Goal: Entertainment & Leisure: Consume media (video, audio)

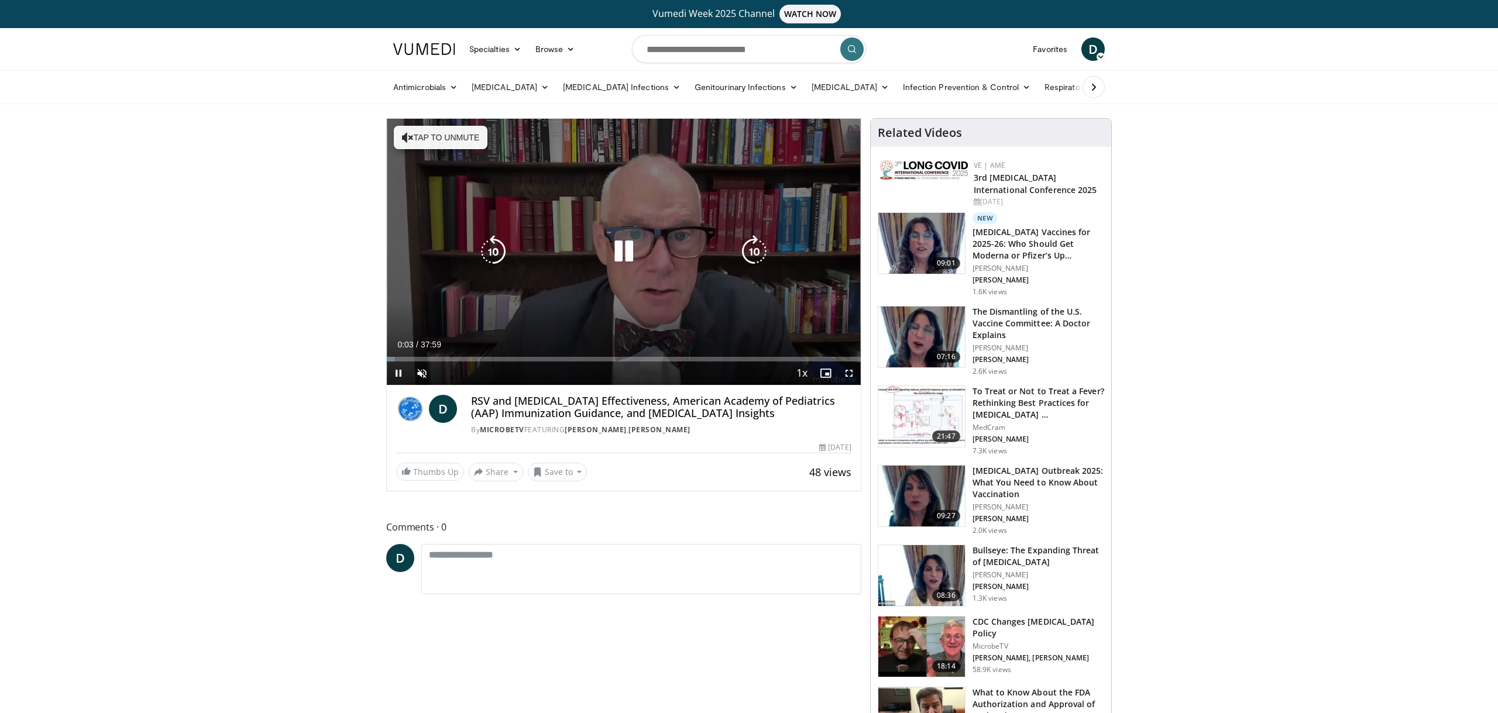
click at [449, 142] on button "Tap to unmute" at bounding box center [441, 137] width 94 height 23
click at [624, 250] on icon "Video Player" at bounding box center [623, 251] width 33 height 33
click at [628, 252] on icon "Video Player" at bounding box center [623, 251] width 33 height 33
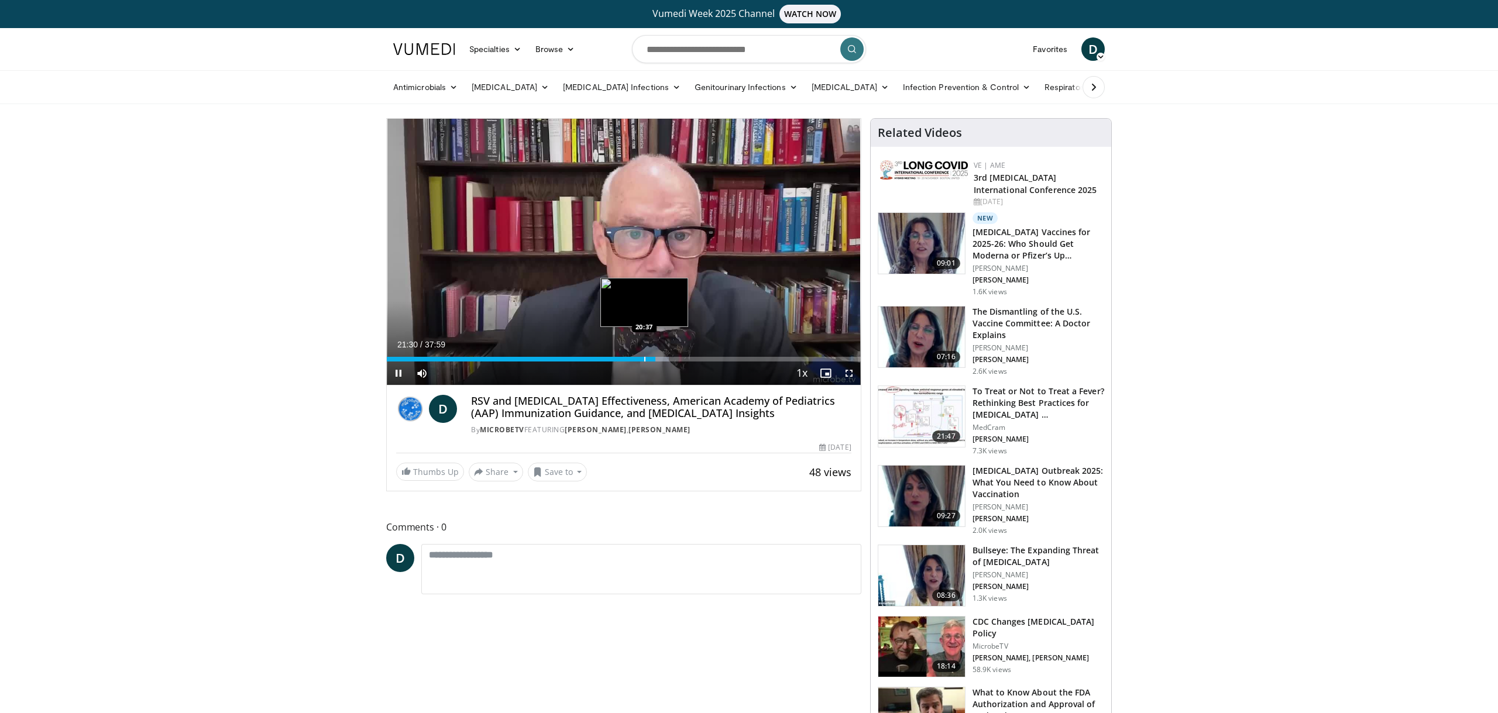
click at [644, 360] on div "Progress Bar" at bounding box center [644, 359] width 1 height 5
click at [659, 360] on div "Progress Bar" at bounding box center [659, 359] width 1 height 5
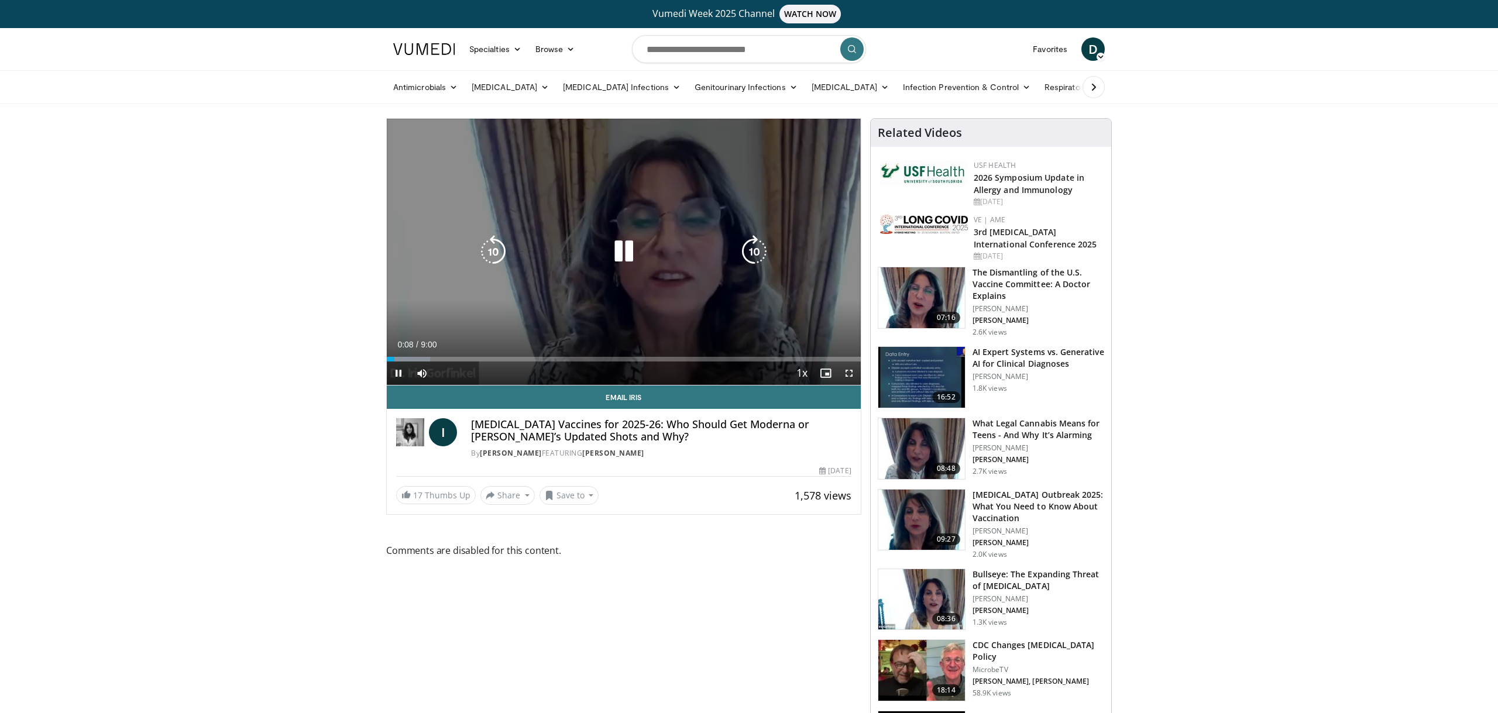
click at [625, 252] on icon "Video Player" at bounding box center [623, 251] width 33 height 33
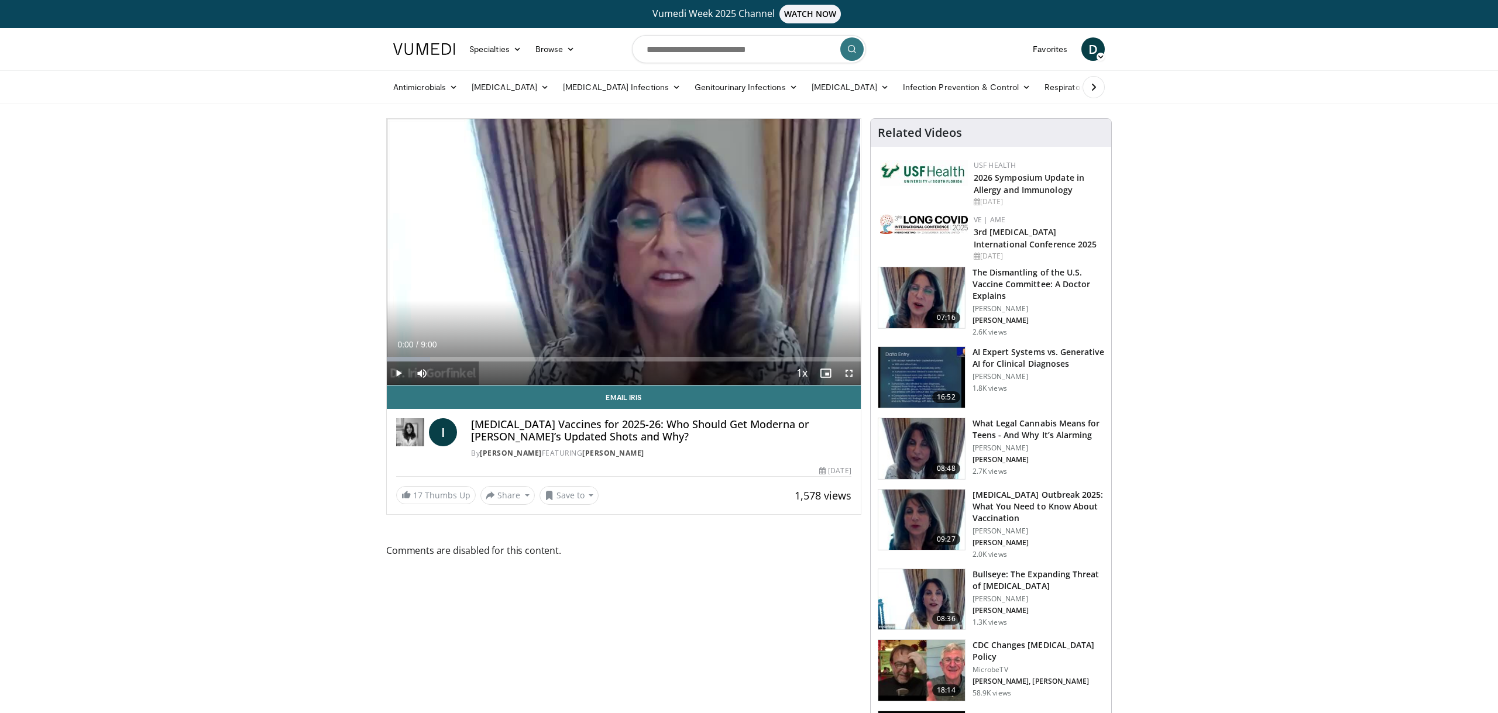
drag, startPoint x: 393, startPoint y: 360, endPoint x: 383, endPoint y: 360, distance: 9.4
click at [389, 360] on div "Progress Bar" at bounding box center [389, 359] width 1 height 5
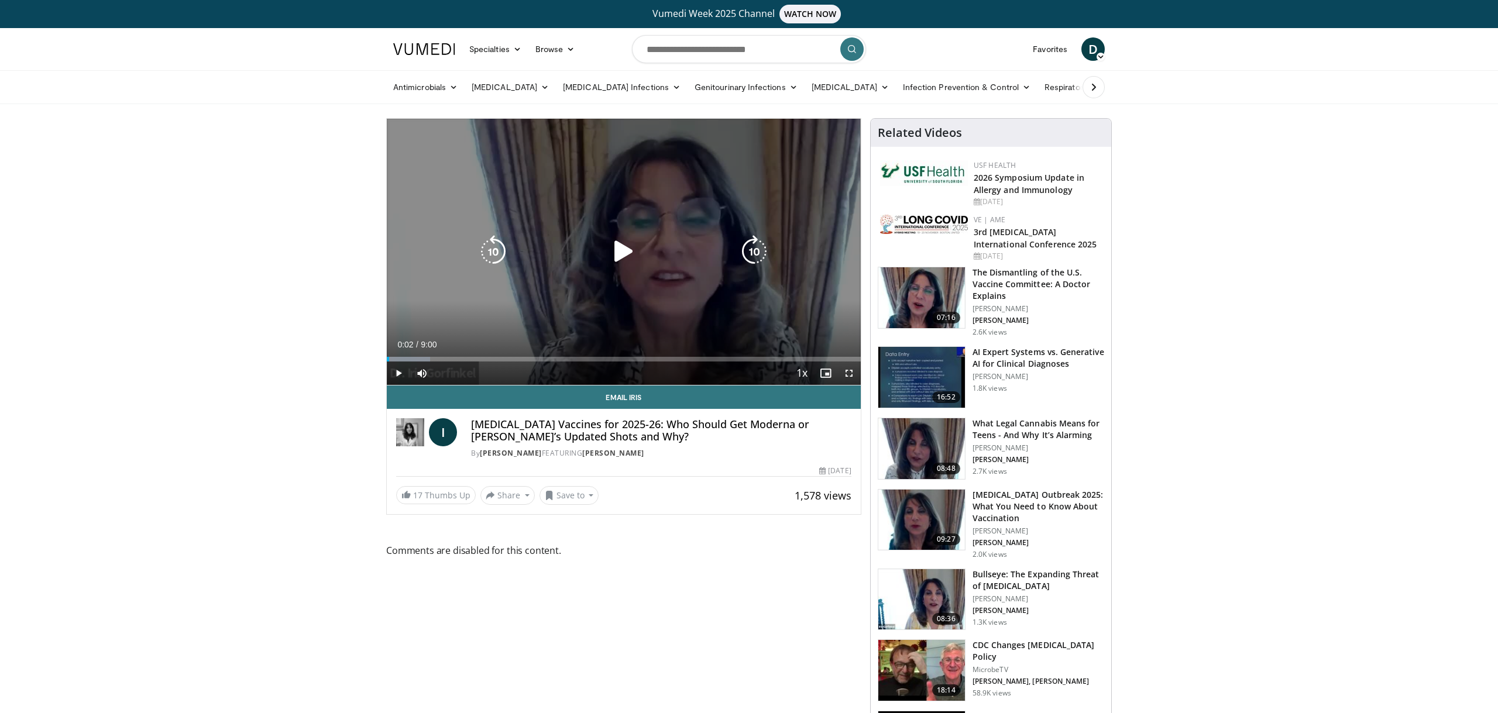
click at [622, 255] on icon "Video Player" at bounding box center [623, 251] width 33 height 33
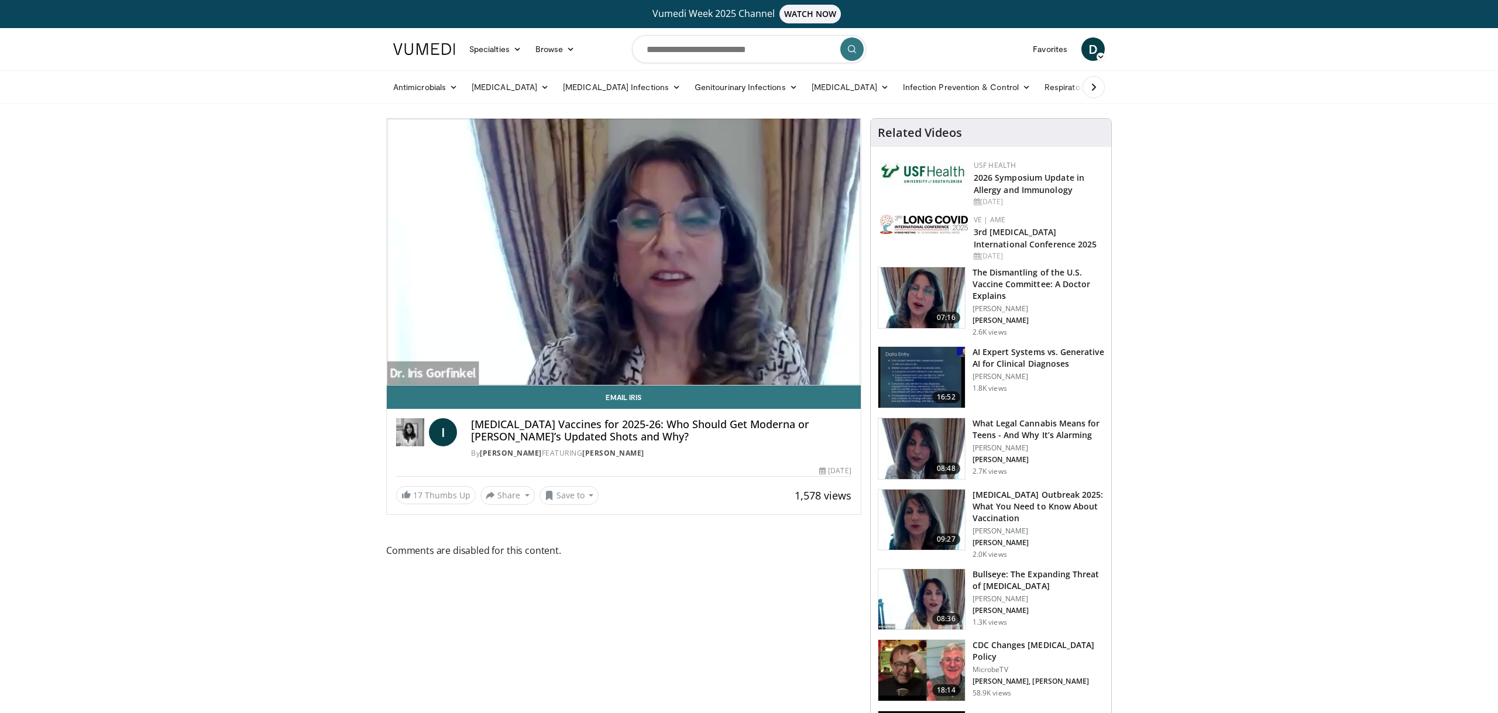
scroll to position [7, 0]
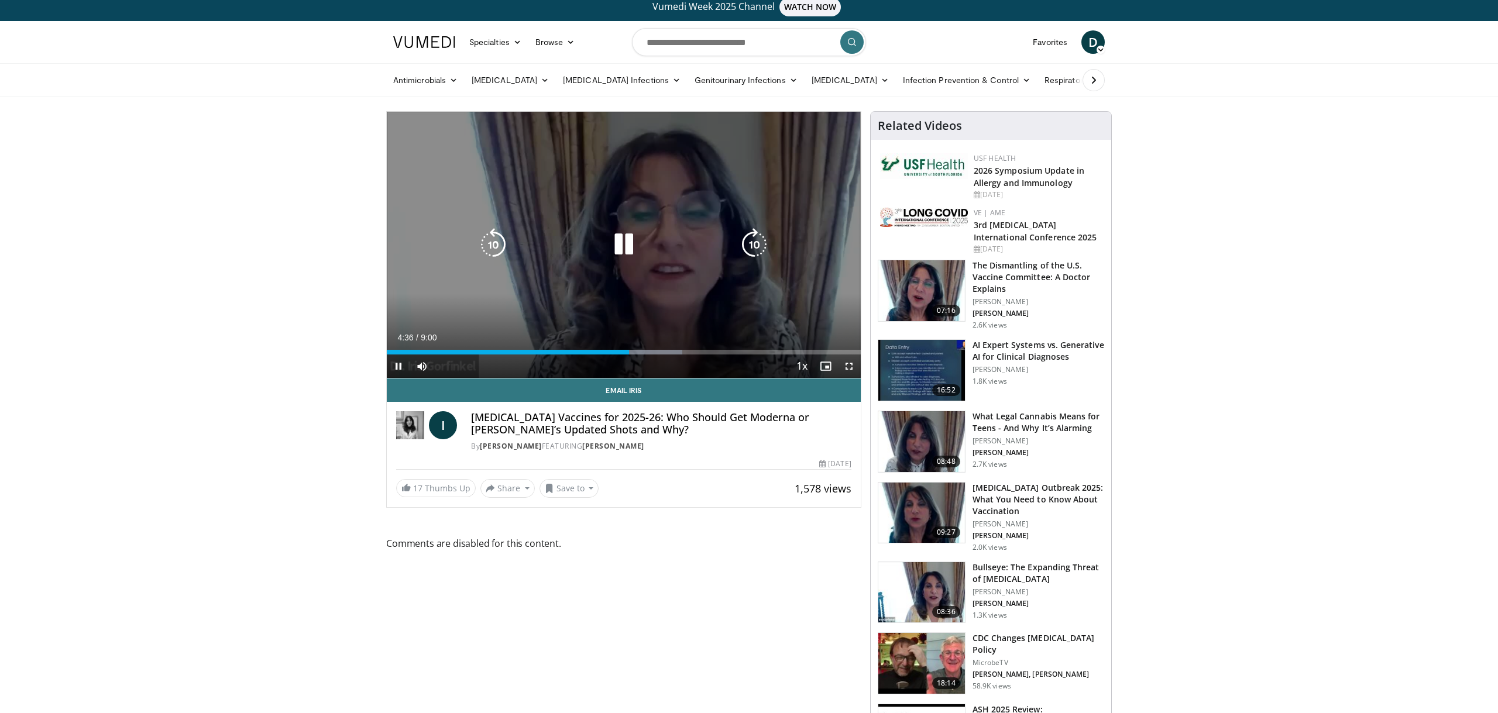
click at [623, 239] on icon "Video Player" at bounding box center [623, 244] width 33 height 33
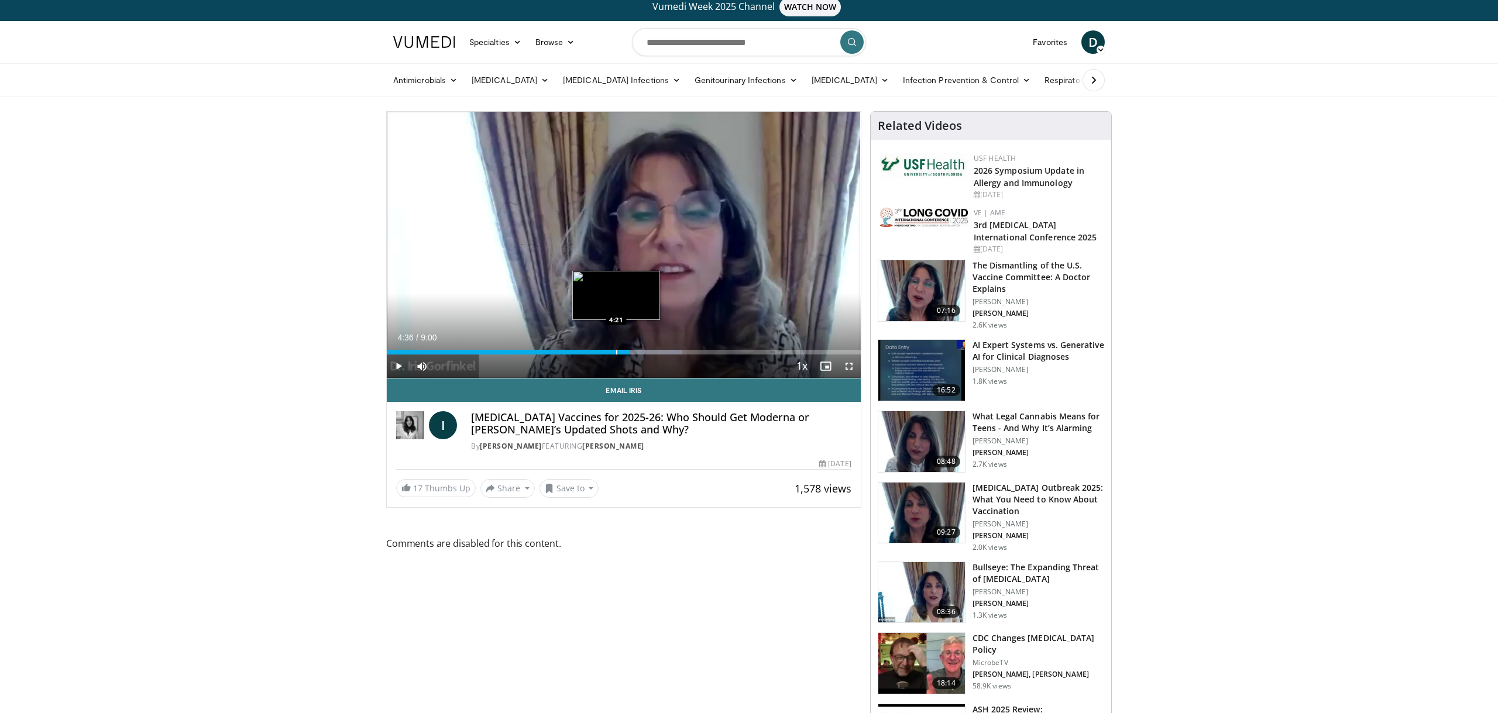
click at [616, 350] on div "Progress Bar" at bounding box center [616, 352] width 1 height 5
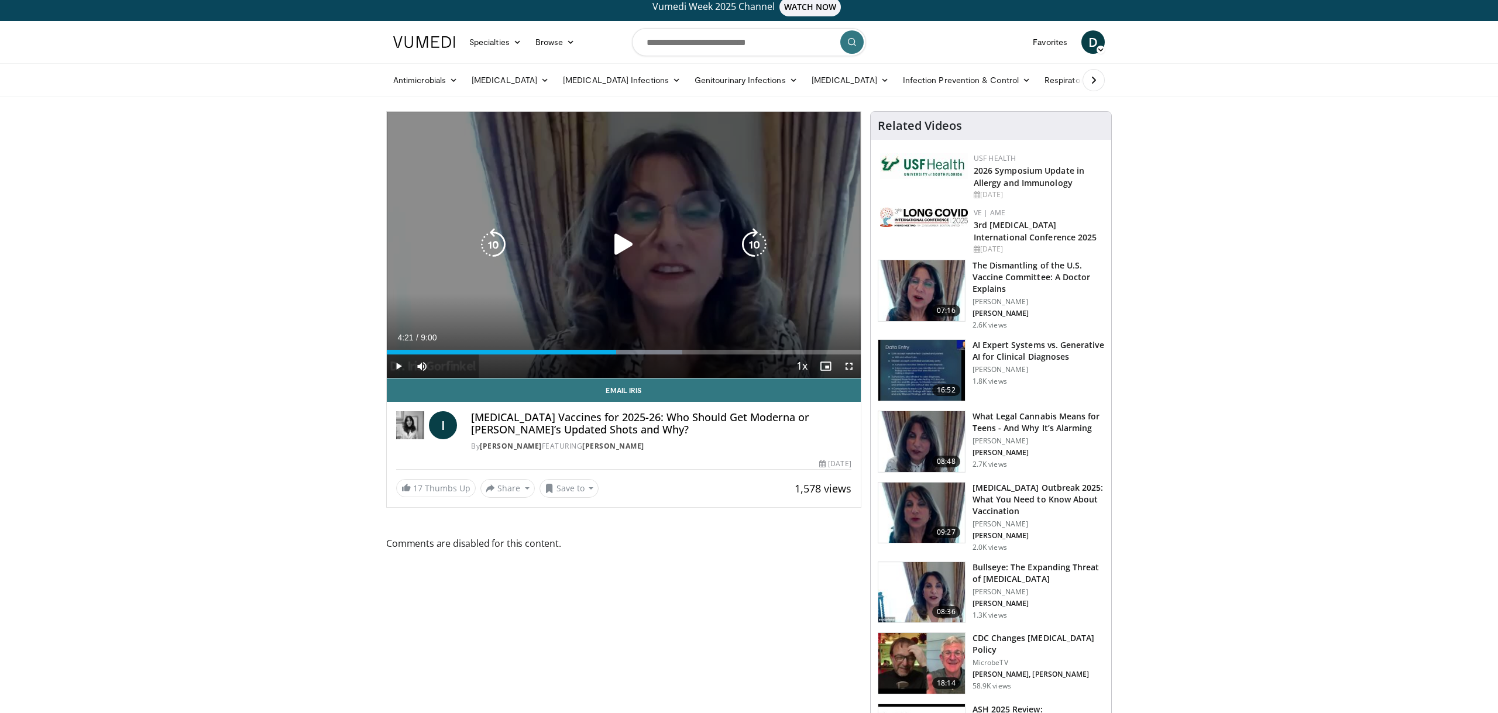
click at [625, 250] on icon "Video Player" at bounding box center [623, 244] width 33 height 33
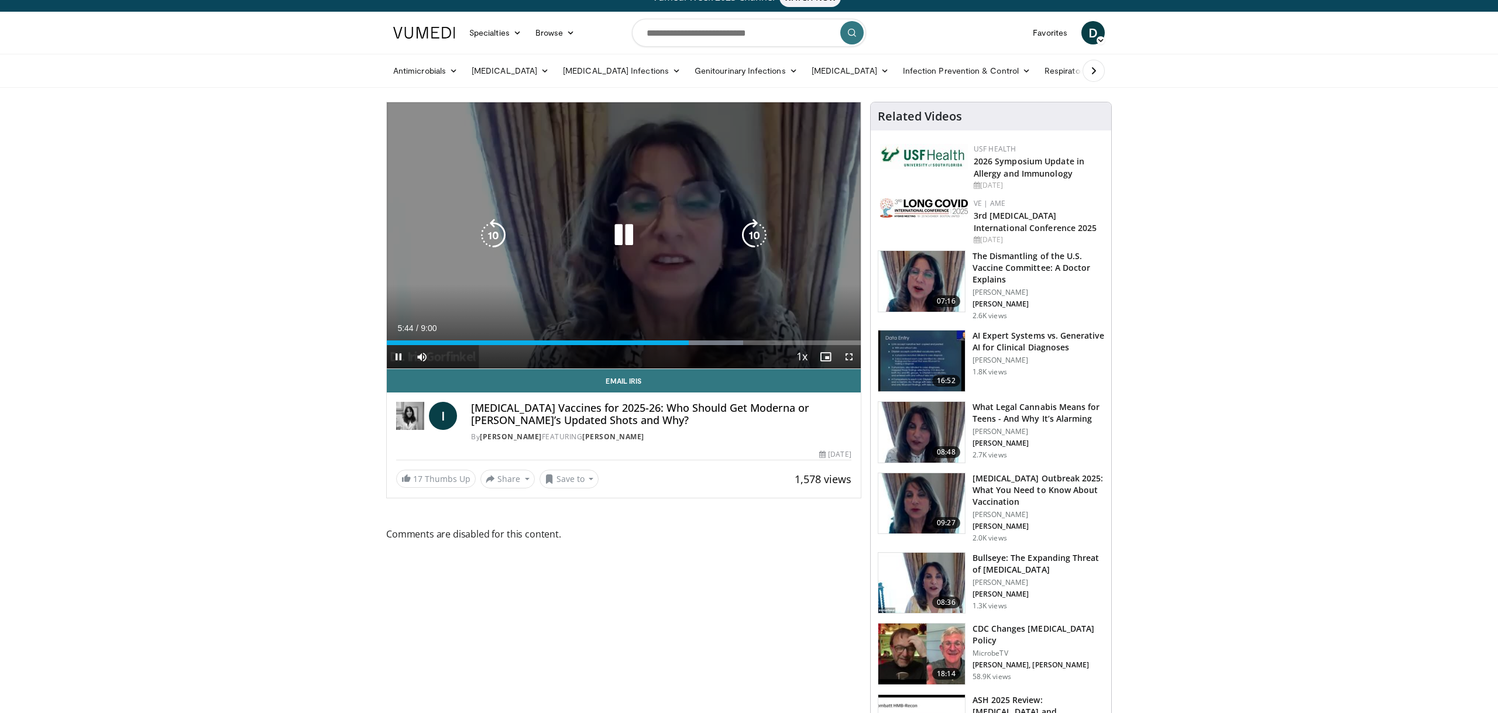
scroll to position [13, 0]
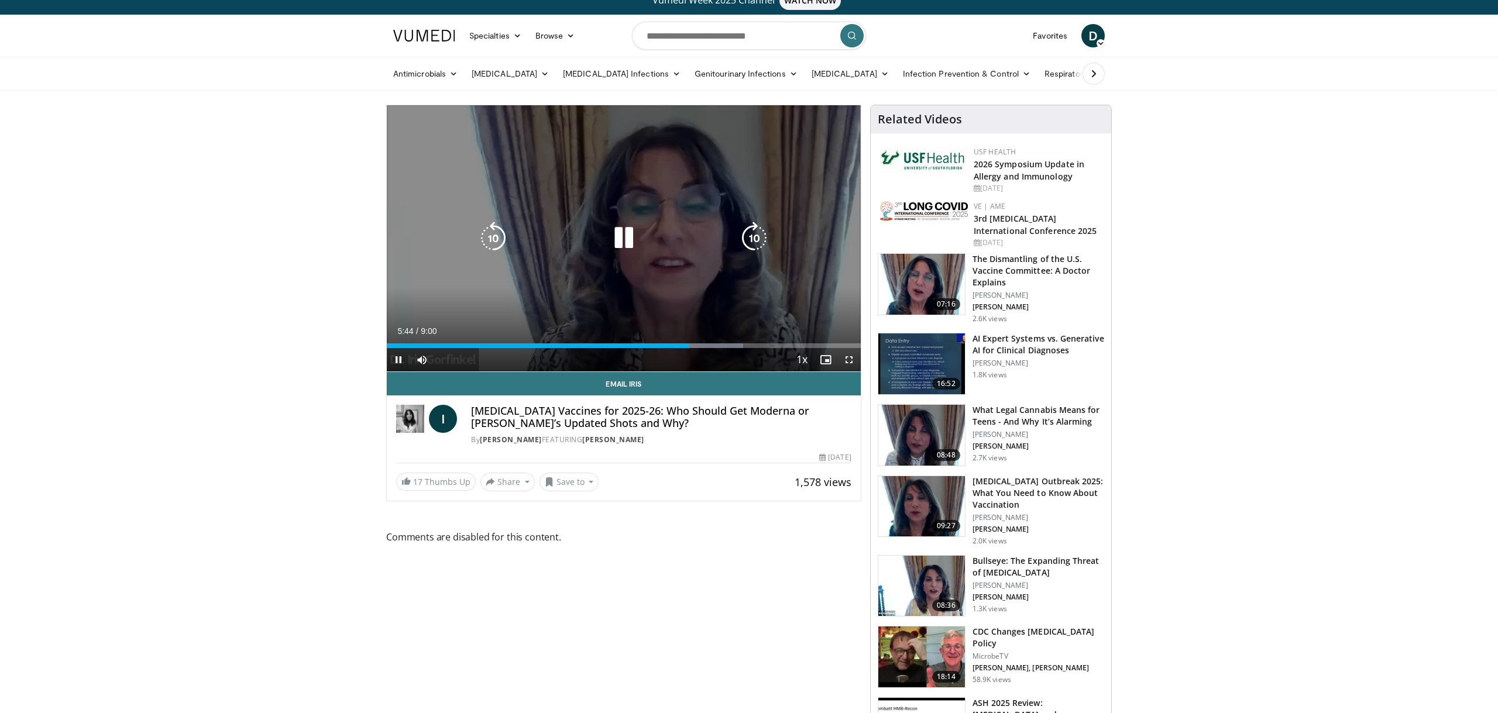
click at [626, 240] on icon "Video Player" at bounding box center [623, 238] width 33 height 33
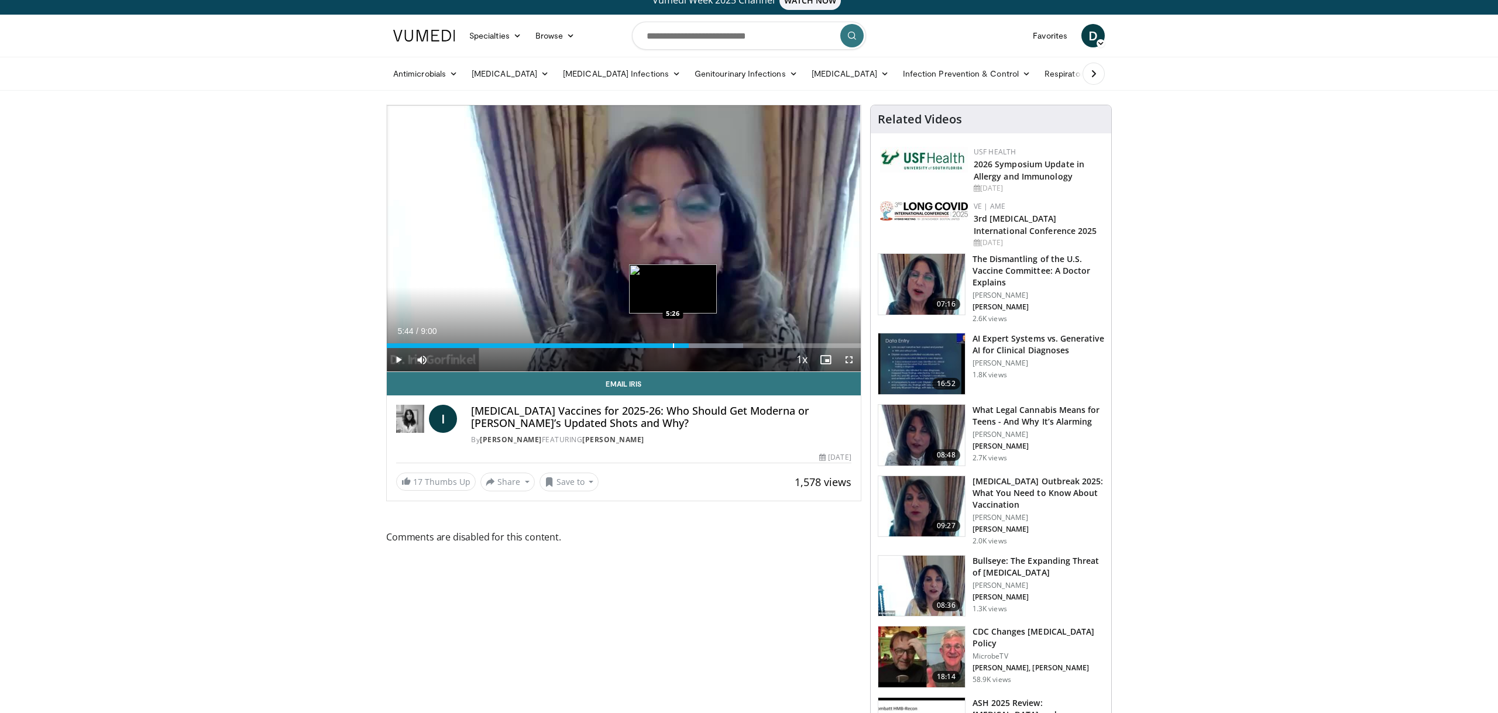
click at [673, 347] on div "Progress Bar" at bounding box center [673, 345] width 1 height 5
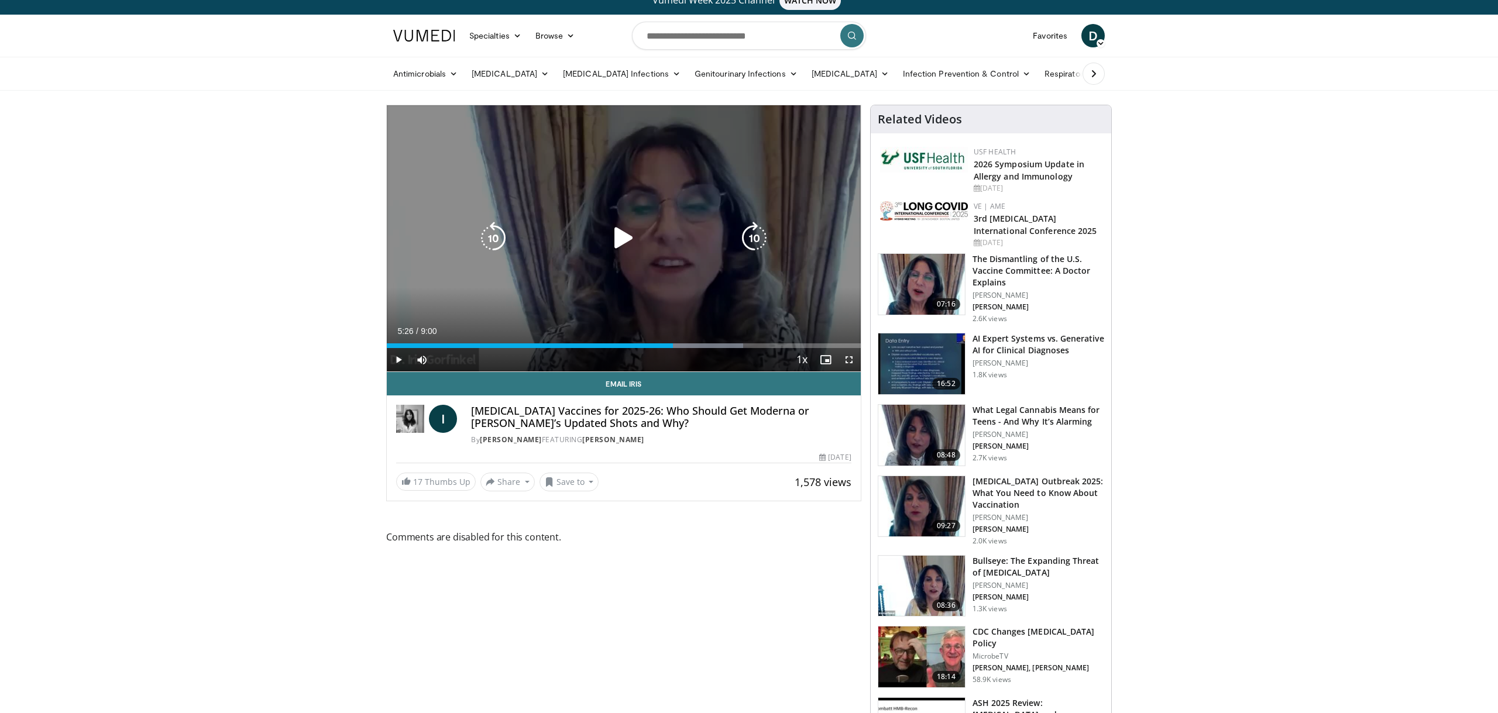
click at [624, 241] on icon "Video Player" at bounding box center [623, 238] width 33 height 33
click at [624, 240] on icon "Video Player" at bounding box center [623, 238] width 33 height 33
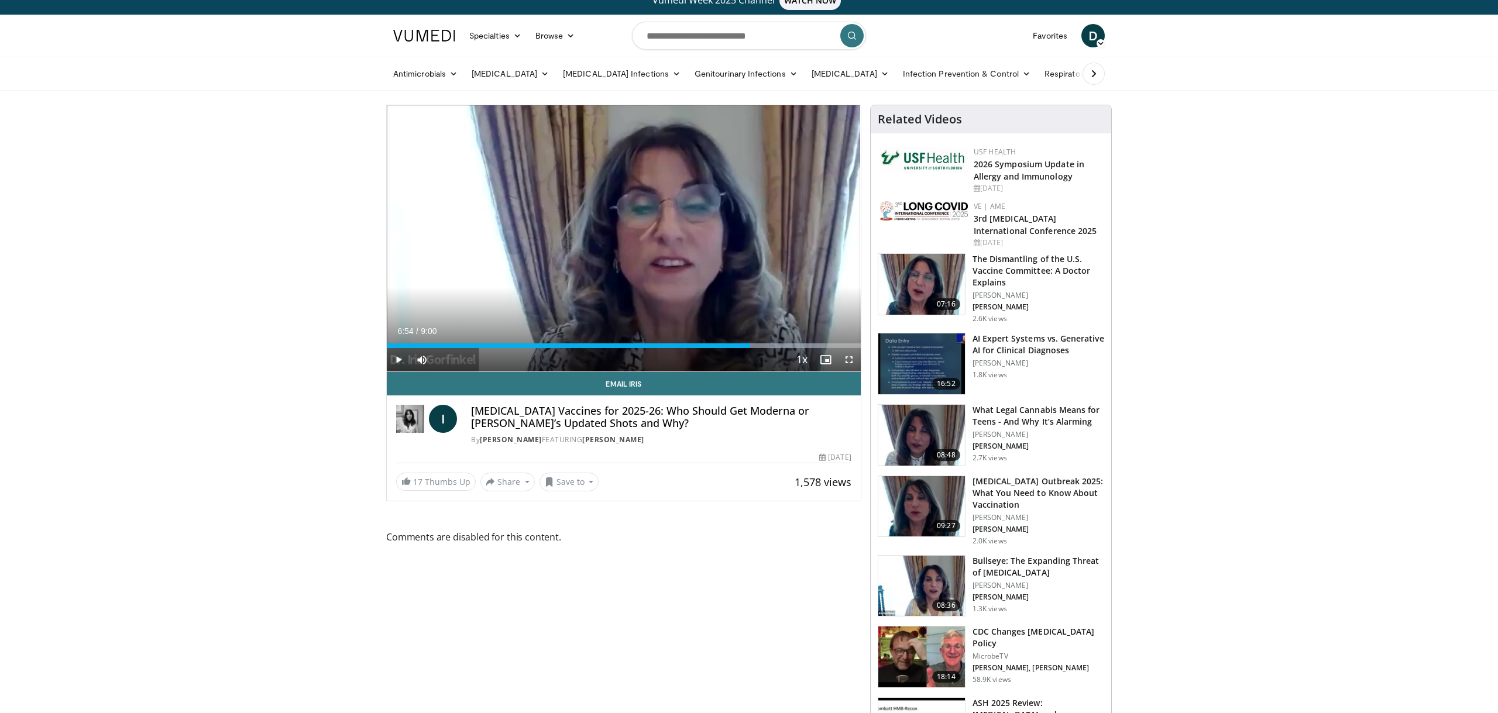
click at [749, 347] on div "Progress Bar" at bounding box center [749, 345] width 1 height 5
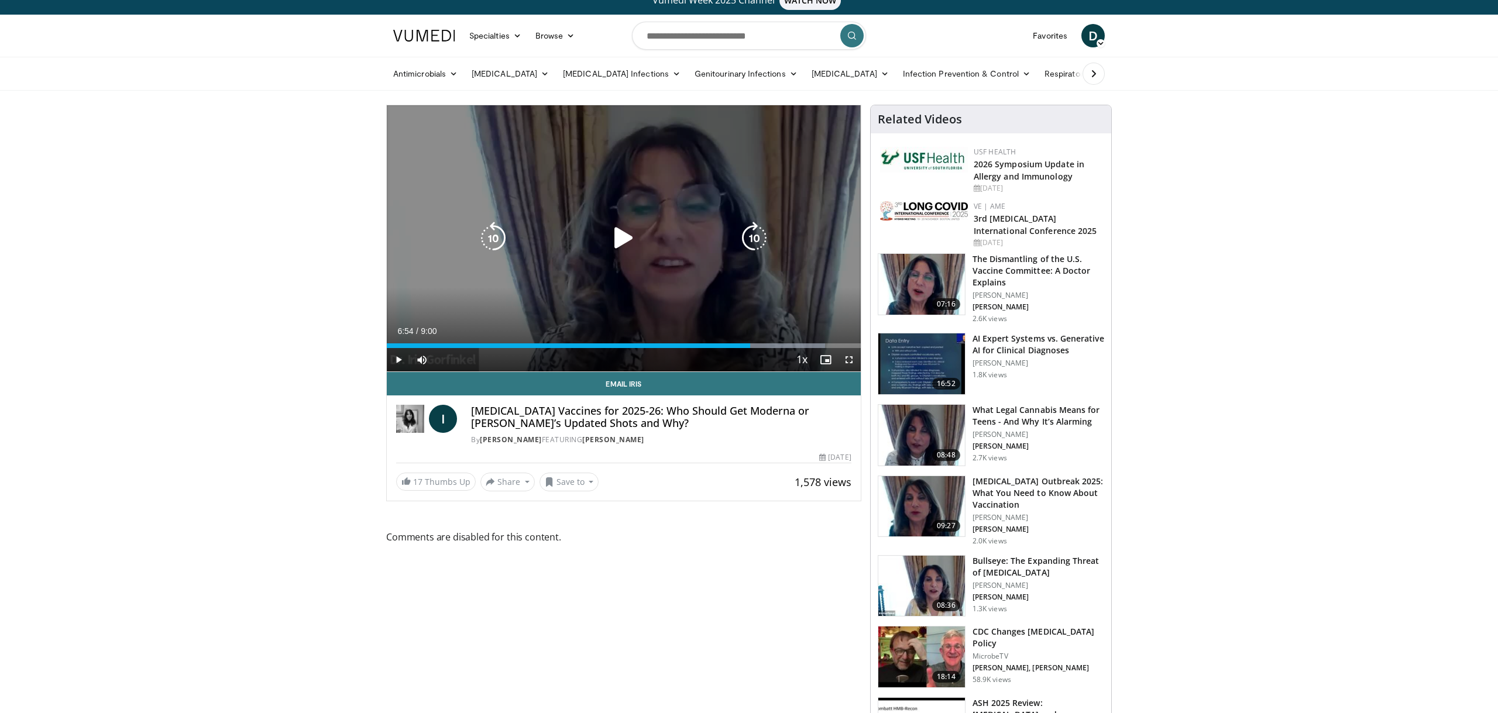
click at [622, 240] on icon "Video Player" at bounding box center [623, 238] width 33 height 33
click at [624, 245] on icon "Video Player" at bounding box center [623, 238] width 33 height 33
click at [621, 237] on icon "Video Player" at bounding box center [623, 238] width 33 height 33
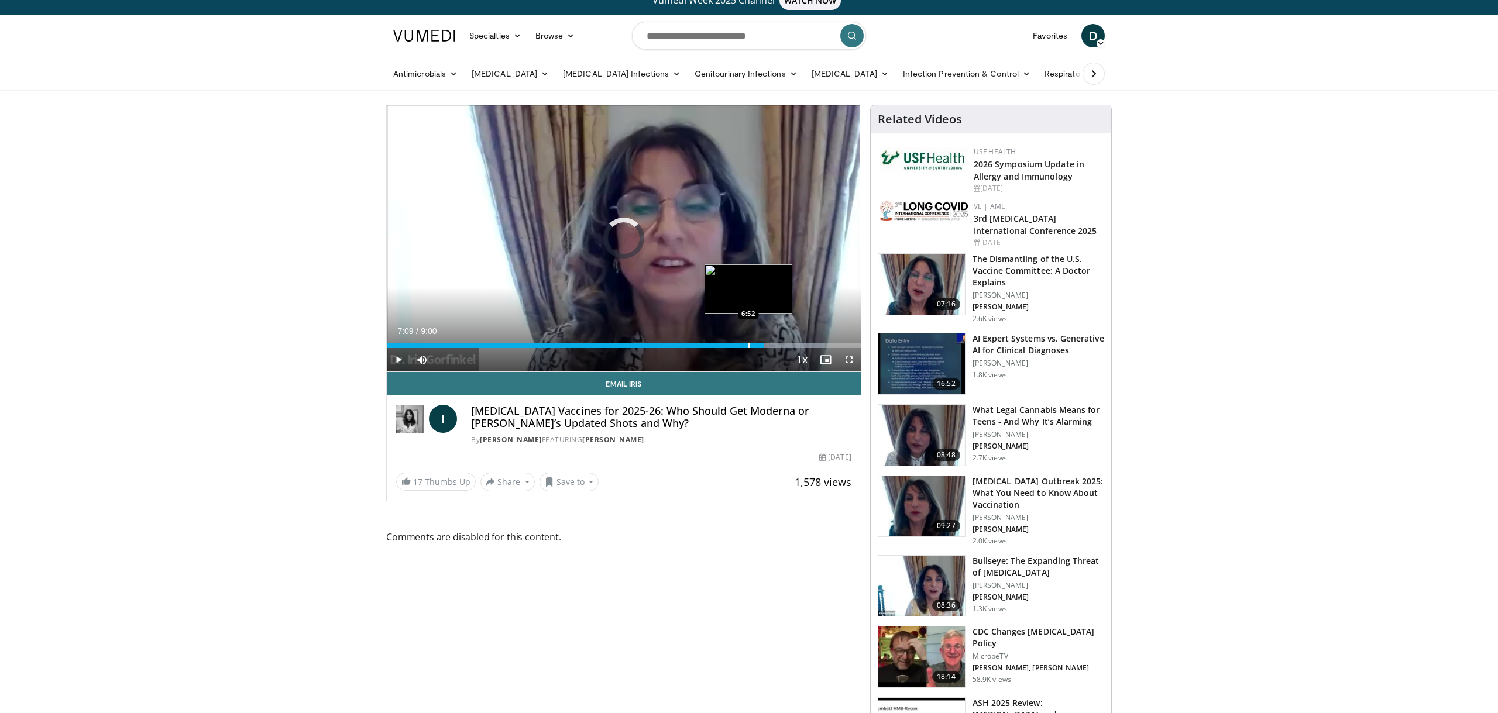
click at [748, 347] on div "Progress Bar" at bounding box center [748, 345] width 1 height 5
click at [738, 346] on div "Progress Bar" at bounding box center [738, 345] width 1 height 5
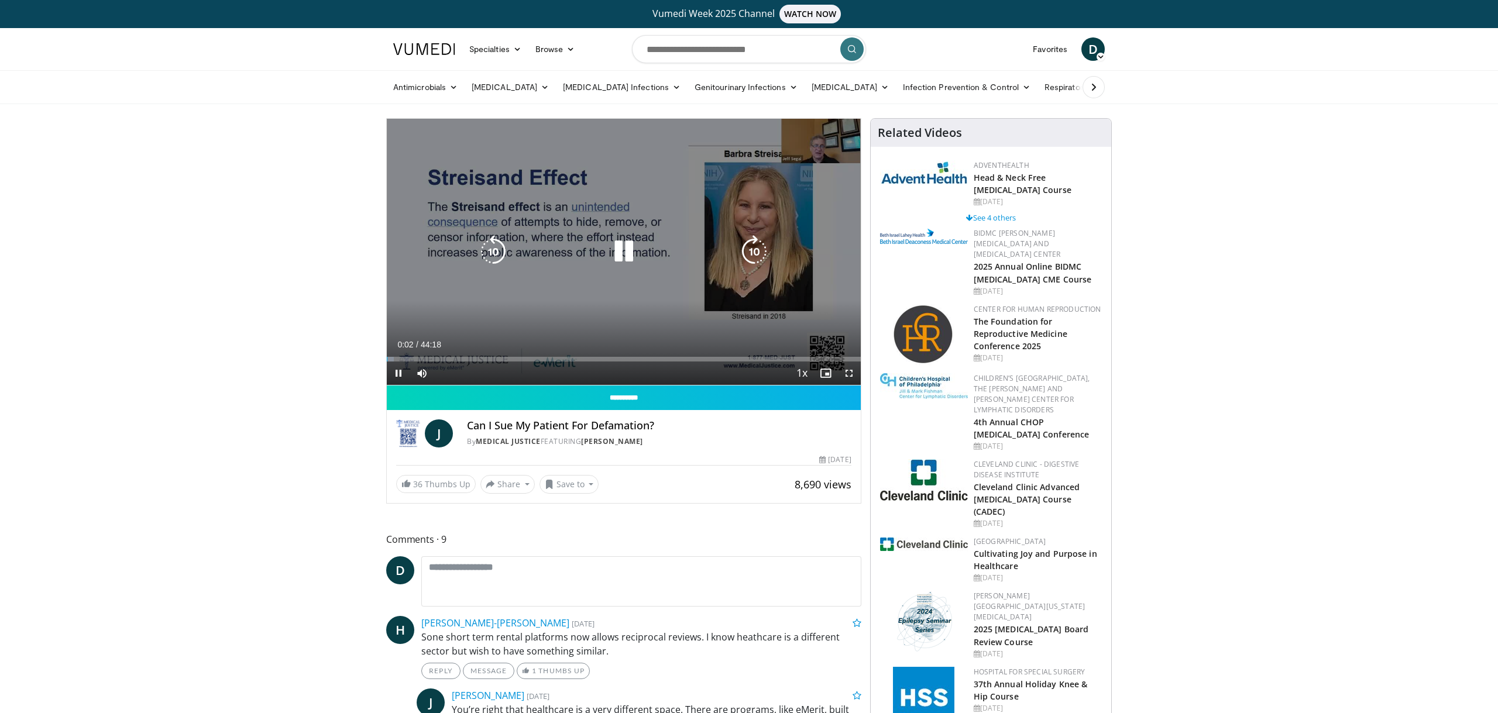
click at [622, 254] on icon "Video Player" at bounding box center [623, 251] width 33 height 33
